Goal: Navigation & Orientation: Go to known website

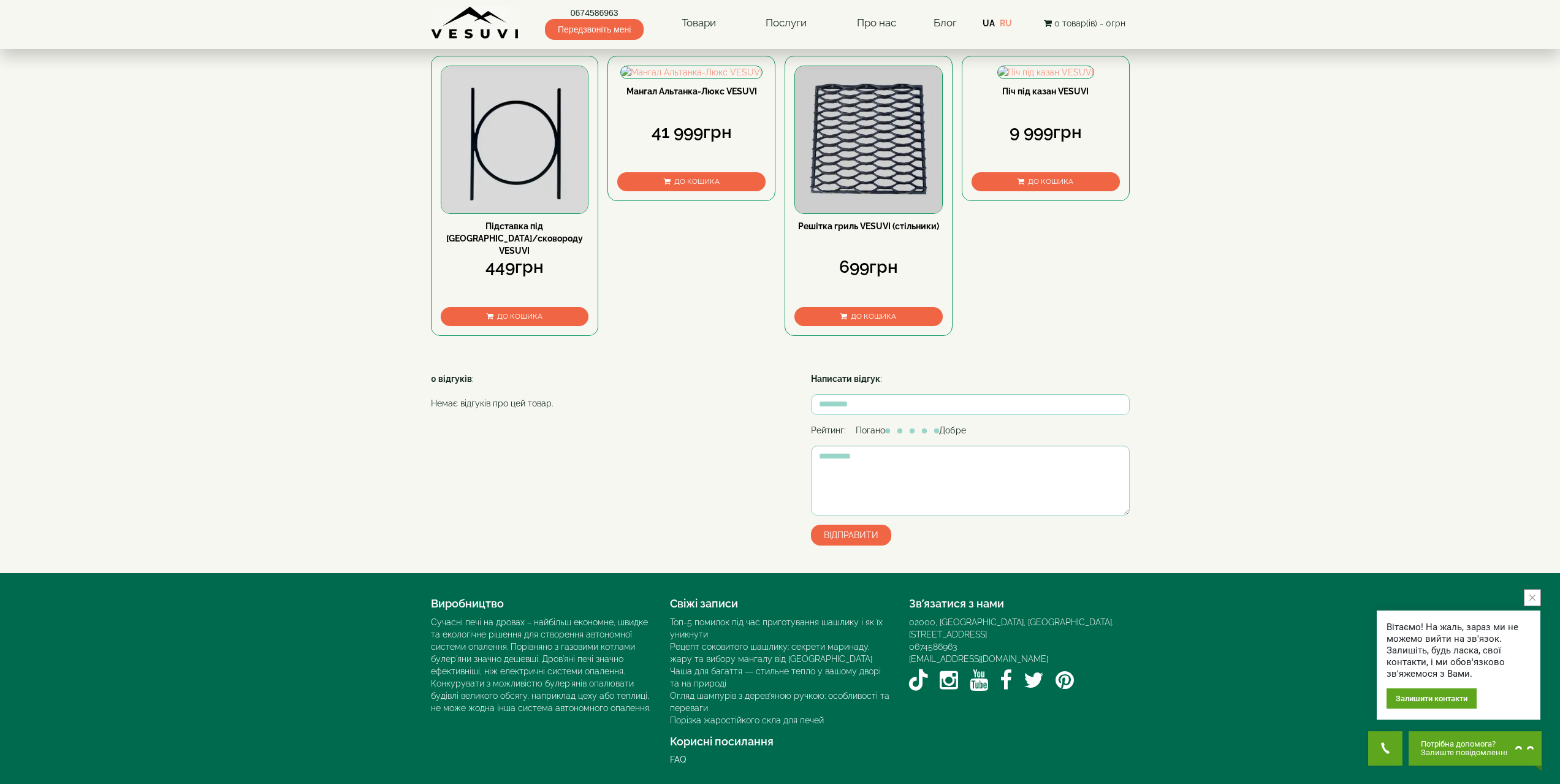
scroll to position [642, 0]
click at [936, 642] on link "0674586963" at bounding box center [933, 647] width 48 height 10
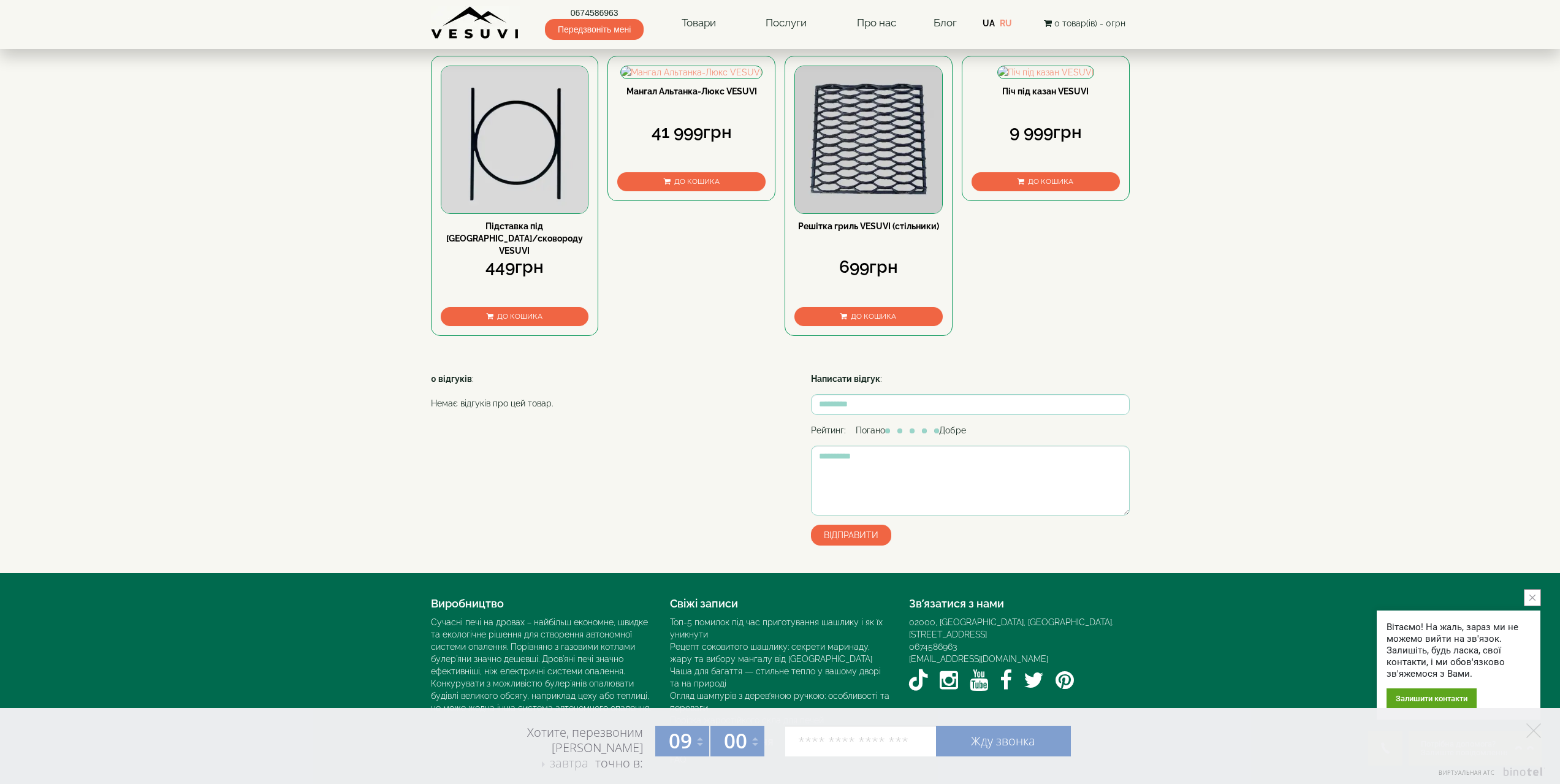
click at [475, 19] on img at bounding box center [475, 23] width 89 height 34
